Goal: Check status: Check status

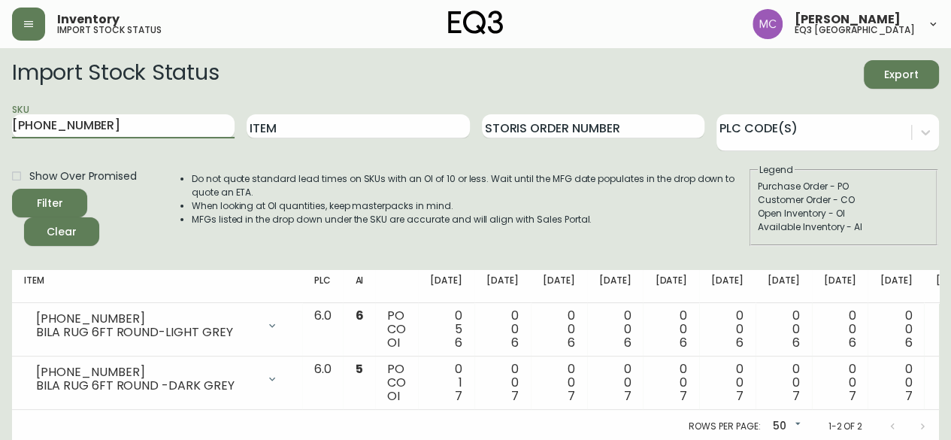
drag, startPoint x: 122, startPoint y: 122, endPoint x: 0, endPoint y: 86, distance: 126.8
click at [0, 86] on main "Import Stock Status Export SKU [PHONE_NUMBER] Item Storis Order Number PLC Code…" at bounding box center [475, 245] width 951 height 395
click at [0, 86] on main "Import Stock Status Export SKU Item Storis Order Number PLC Code(s) Show Over P…" at bounding box center [475, 245] width 951 height 395
click at [37, 114] on input "SKU" at bounding box center [123, 126] width 222 height 24
paste input "3020-422-25-A"
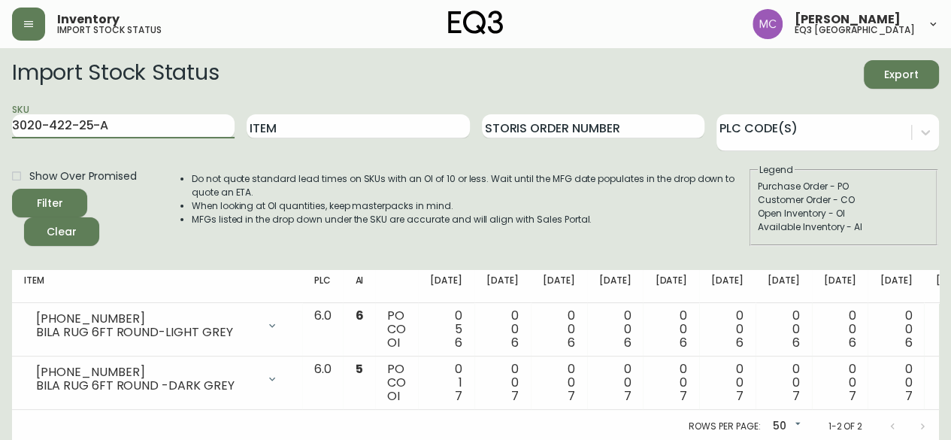
type input "3020-422-25-A"
click at [12, 189] on button "Filter" at bounding box center [49, 203] width 75 height 29
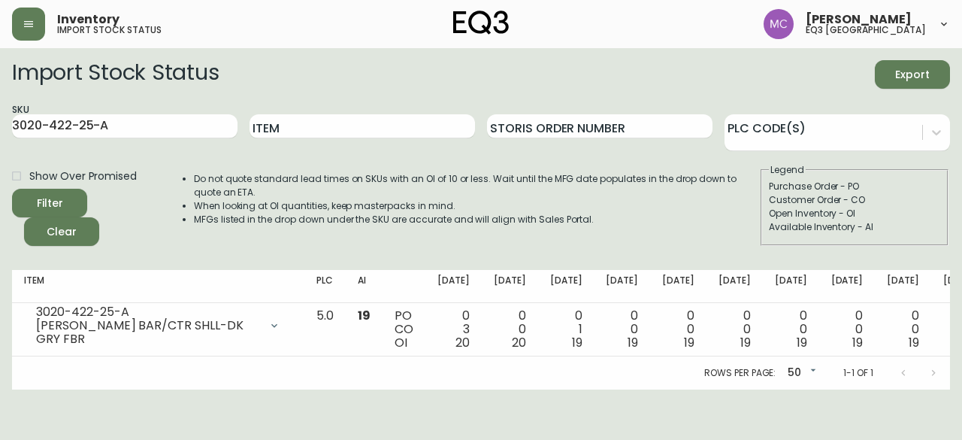
click at [881, 193] on div "Customer Order - CO" at bounding box center [854, 200] width 171 height 14
drag, startPoint x: 122, startPoint y: 132, endPoint x: 0, endPoint y: 90, distance: 128.6
click at [0, 90] on main "Import Stock Status Export SKU 3020-422-25-A Item Storis Order Number PLC Code(…" at bounding box center [481, 218] width 962 height 341
click at [0, 90] on main "Import Stock Status Export SKU Item Storis Order Number PLC Code(s) Show Over P…" at bounding box center [481, 218] width 962 height 341
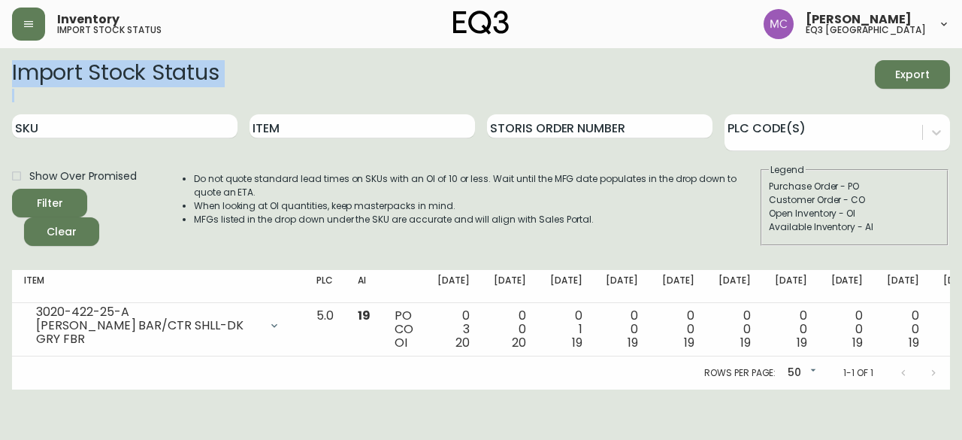
click at [0, 90] on main "Import Stock Status Export SKU Item Storis Order Number PLC Code(s) Show Over P…" at bounding box center [481, 218] width 962 height 341
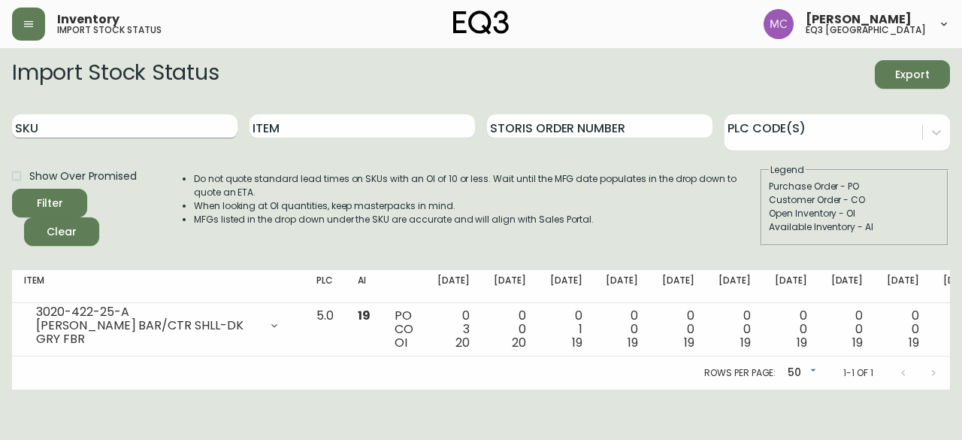
click at [46, 129] on input "SKU" at bounding box center [124, 126] width 225 height 24
paste input "3020-423-4-B"
type input "3020-423-4-B"
click at [12, 189] on button "Filter" at bounding box center [49, 203] width 75 height 29
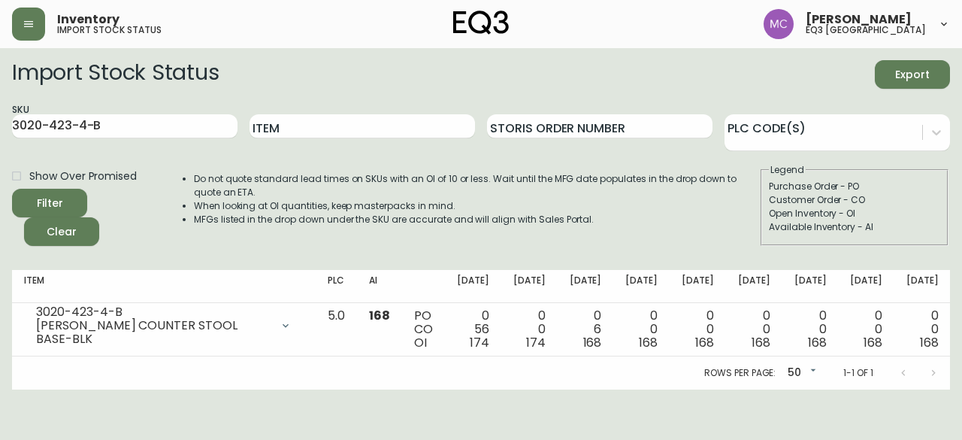
click at [898, 222] on div "Available Inventory - AI" at bounding box center [854, 227] width 171 height 14
